Goal: Information Seeking & Learning: Stay updated

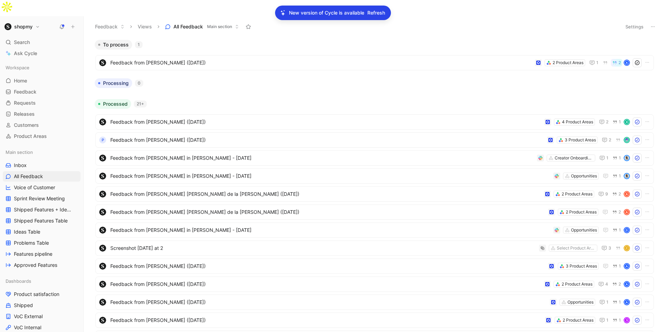
click at [376, 11] on span "Refresh" at bounding box center [376, 13] width 18 height 8
